Goal: Task Accomplishment & Management: Use online tool/utility

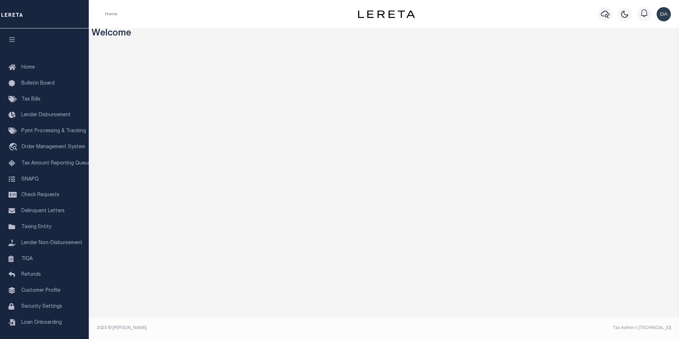
click at [465, 19] on div "Profile Sign out" at bounding box center [553, 14] width 239 height 25
click at [40, 152] on link "travel_explore Order Management System" at bounding box center [44, 147] width 89 height 16
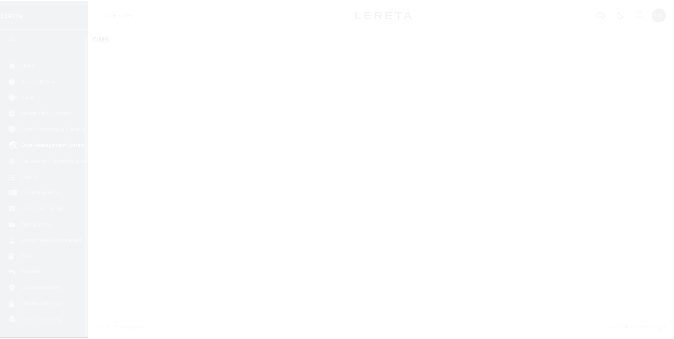
scroll to position [7, 0]
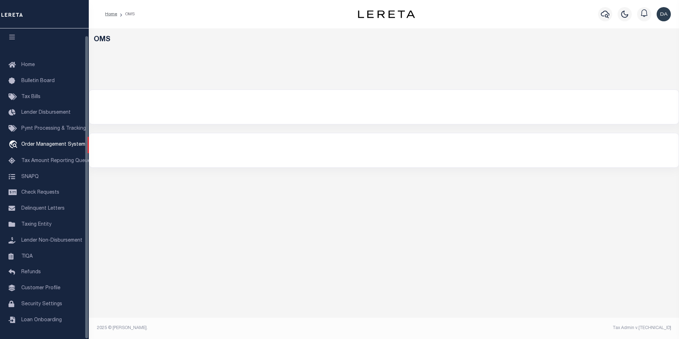
select select "200"
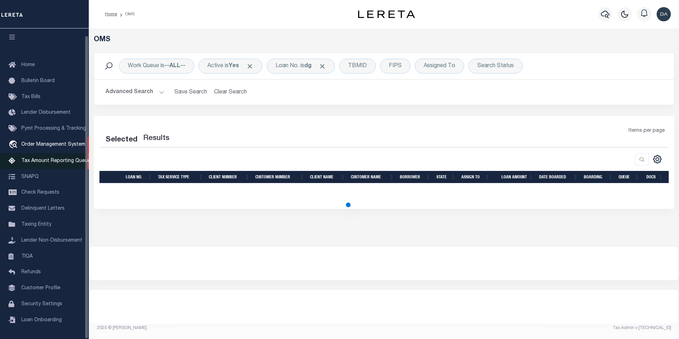
select select "200"
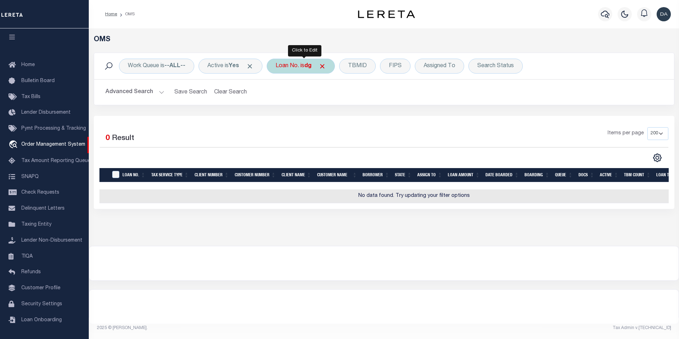
click at [295, 66] on div "Loan No. is dg" at bounding box center [301, 66] width 68 height 15
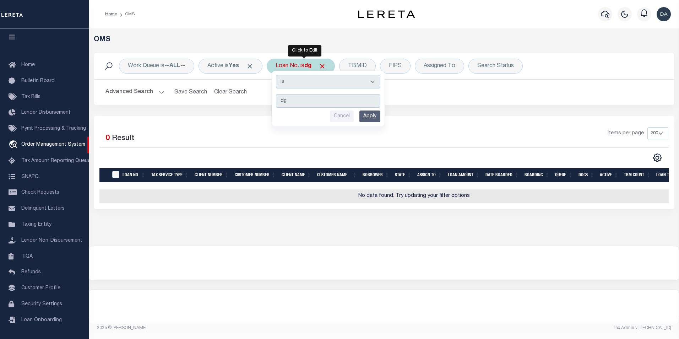
click at [299, 78] on select "Is Contains" at bounding box center [328, 81] width 104 height 13
select select "c"
click at [278, 75] on select "Is Contains" at bounding box center [328, 81] width 104 height 13
click at [375, 115] on input "Apply" at bounding box center [369, 116] width 21 height 12
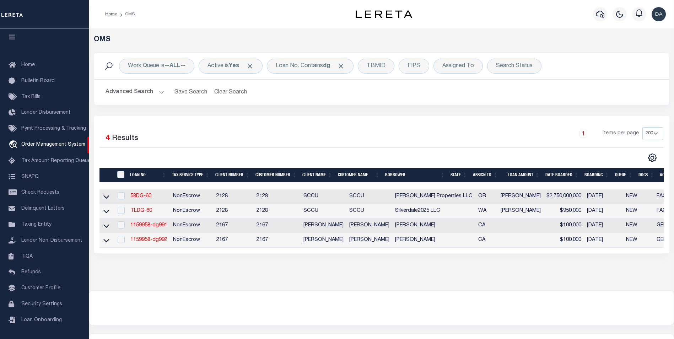
click at [142, 223] on td "1159958-dg991" at bounding box center [149, 225] width 43 height 15
checkbox input "true"
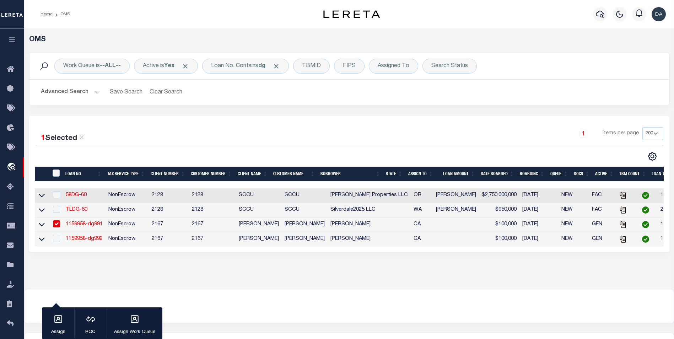
click at [82, 226] on link "1159958-dg991" at bounding box center [84, 224] width 37 height 5
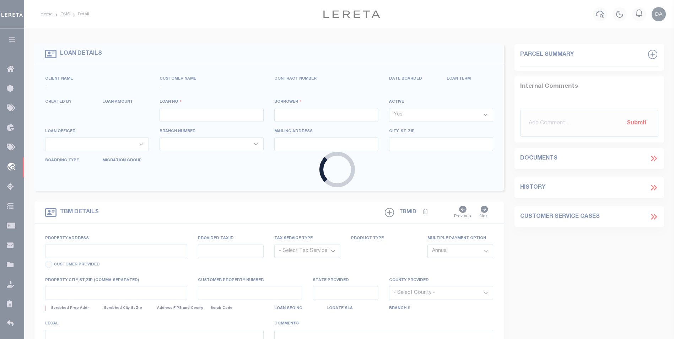
type input "1159958-dg991"
type input "[PERSON_NAME]"
select select
type input "91007"
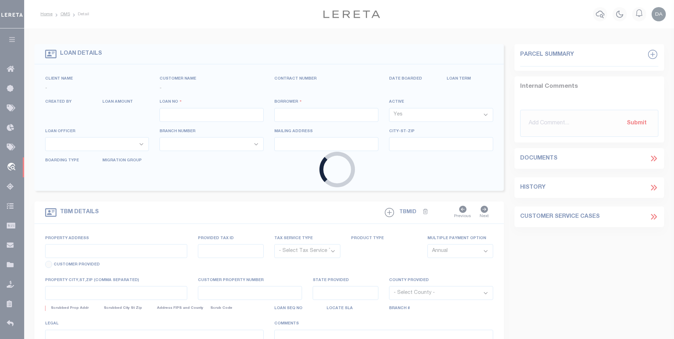
type input "[DATE]"
select select "10"
select select "NonEscrow"
type input "[STREET_ADDRESS]"
select select
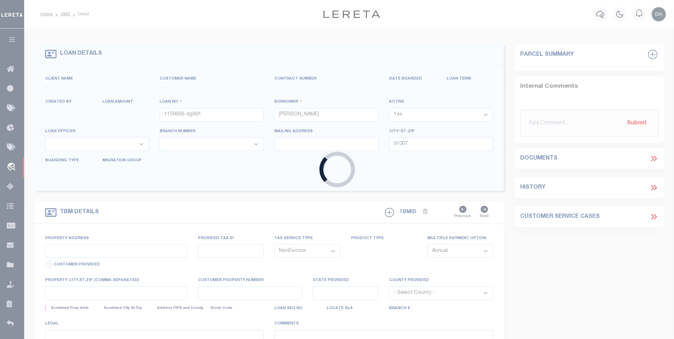
type input "ARCADIA CA 91007"
type input "CA"
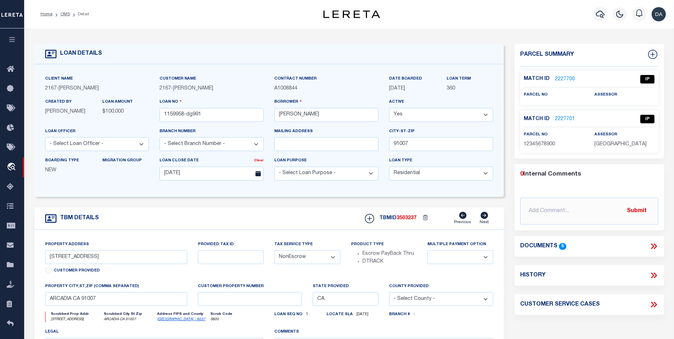
click at [670, 180] on div "LOAN DETAILS Client Name 2167 -" at bounding box center [348, 234] width 645 height 397
click at [656, 246] on icon at bounding box center [654, 247] width 3 height 6
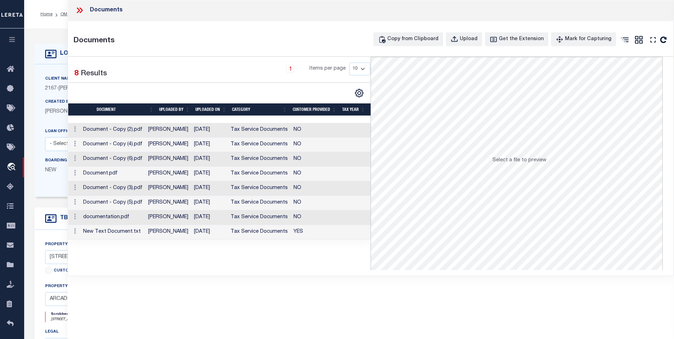
click at [113, 159] on td "Document - Copy (6).pdf" at bounding box center [112, 159] width 65 height 15
